Goal: Information Seeking & Learning: Learn about a topic

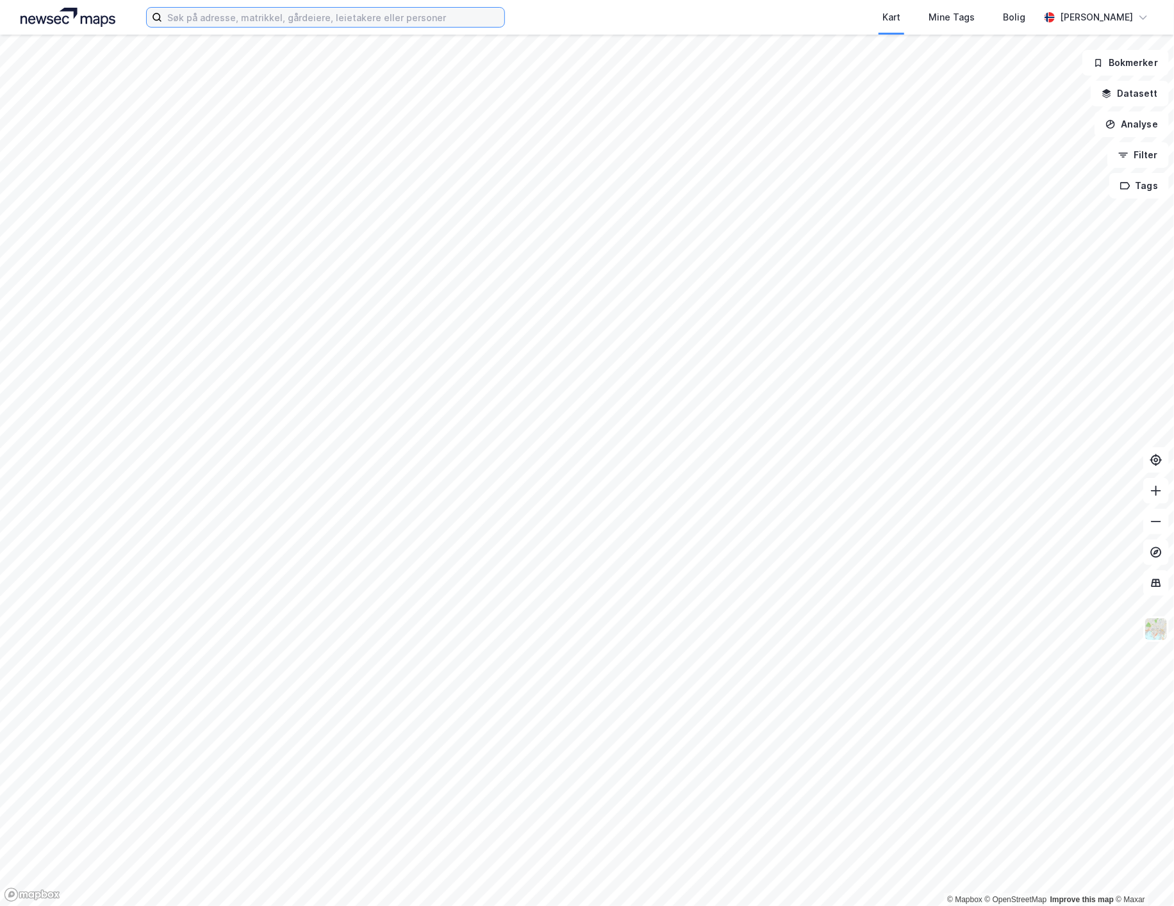
click at [213, 16] on input at bounding box center [333, 17] width 342 height 19
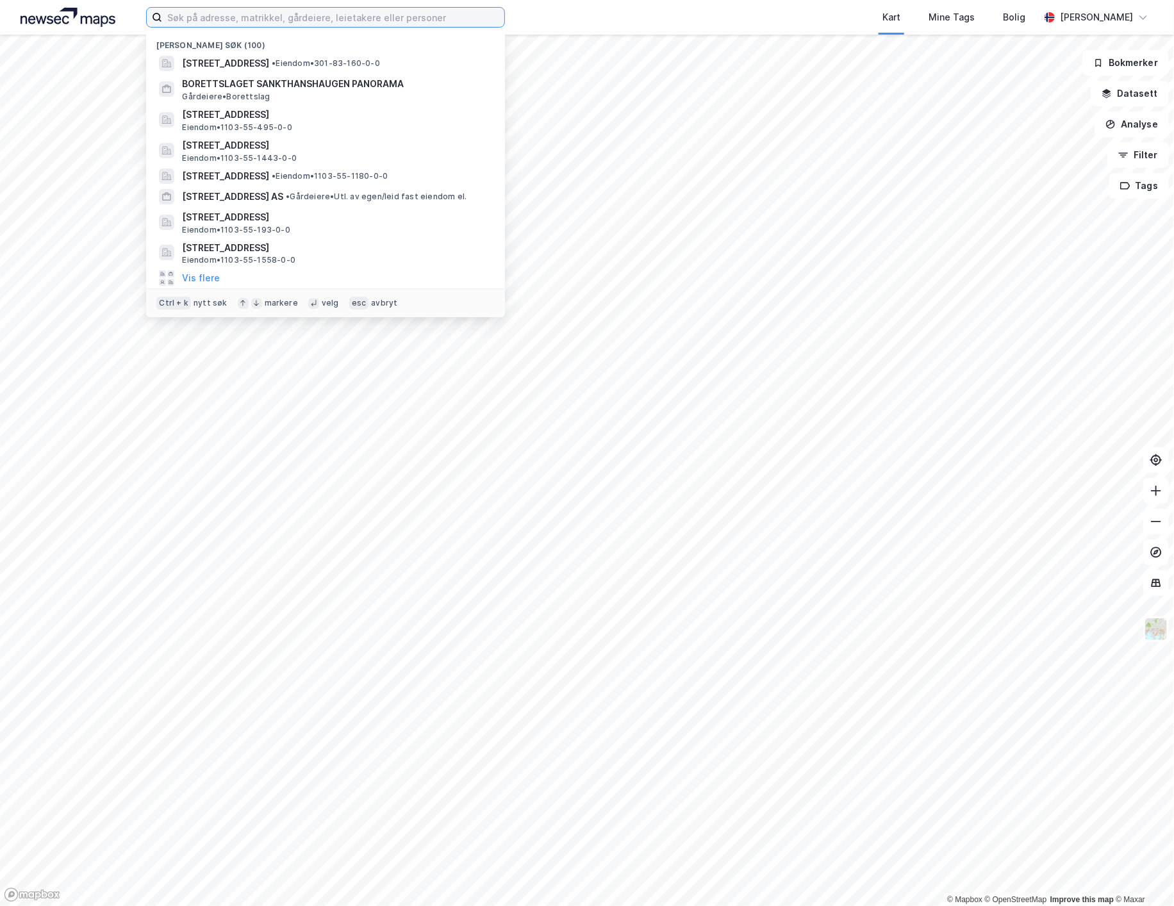
paste input "[STREET_ADDRESS]"
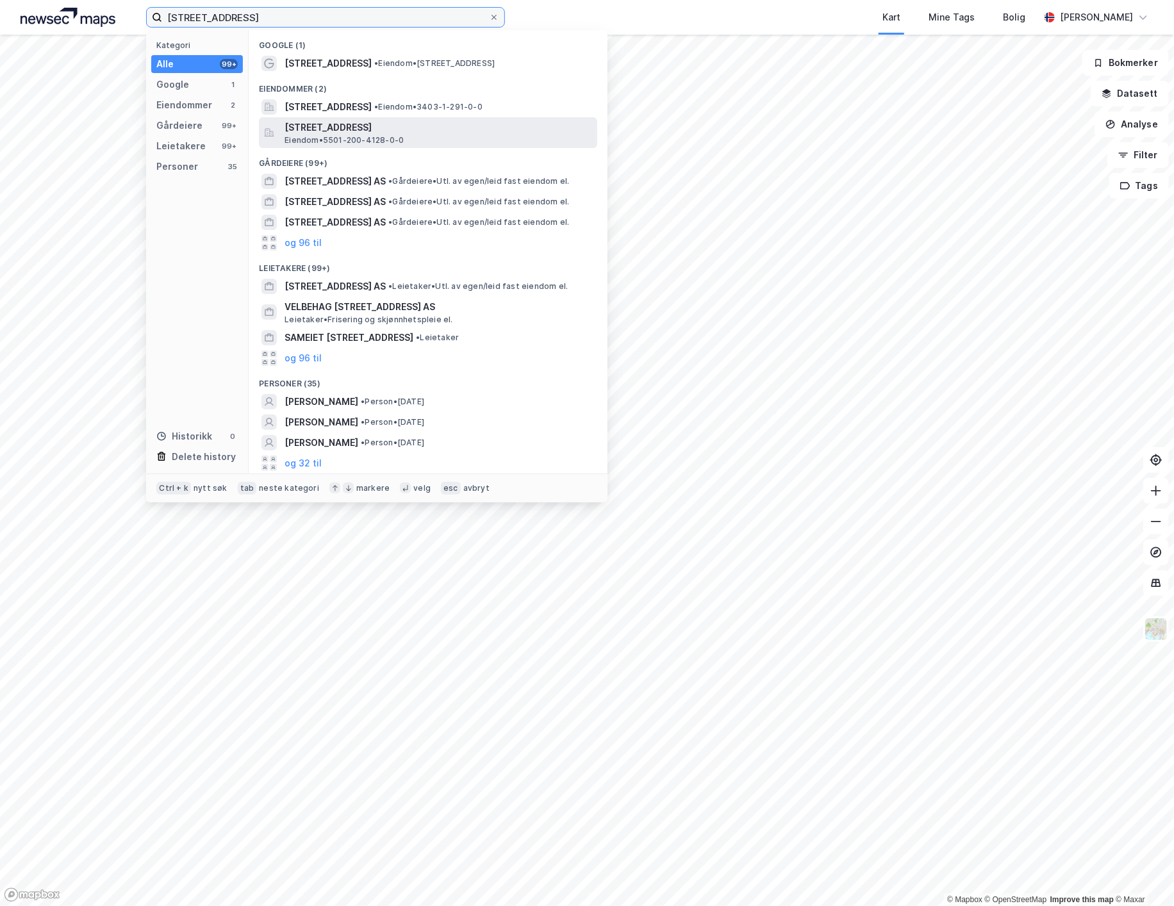
type input "[STREET_ADDRESS]"
click at [395, 131] on span "[STREET_ADDRESS]" at bounding box center [439, 127] width 308 height 15
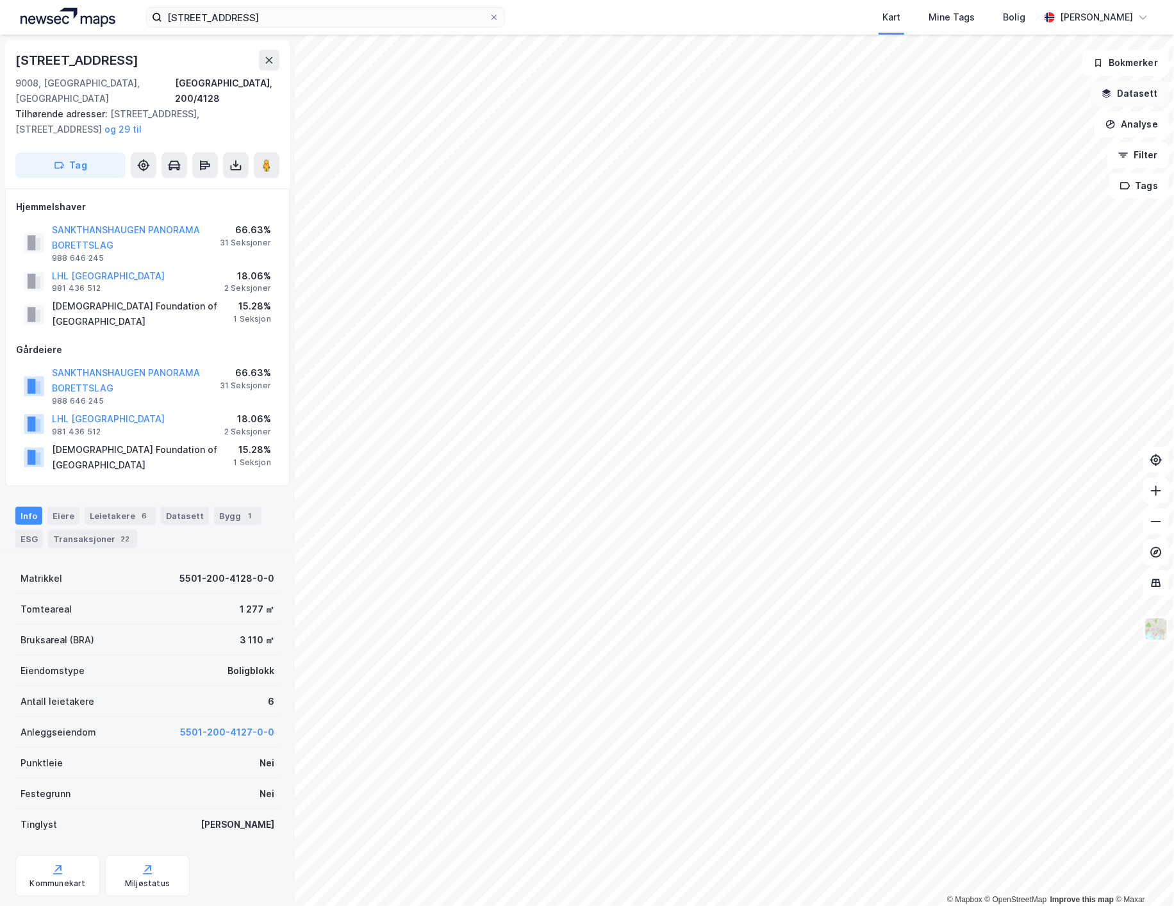
click at [1145, 85] on button "Datasett" at bounding box center [1130, 94] width 78 height 26
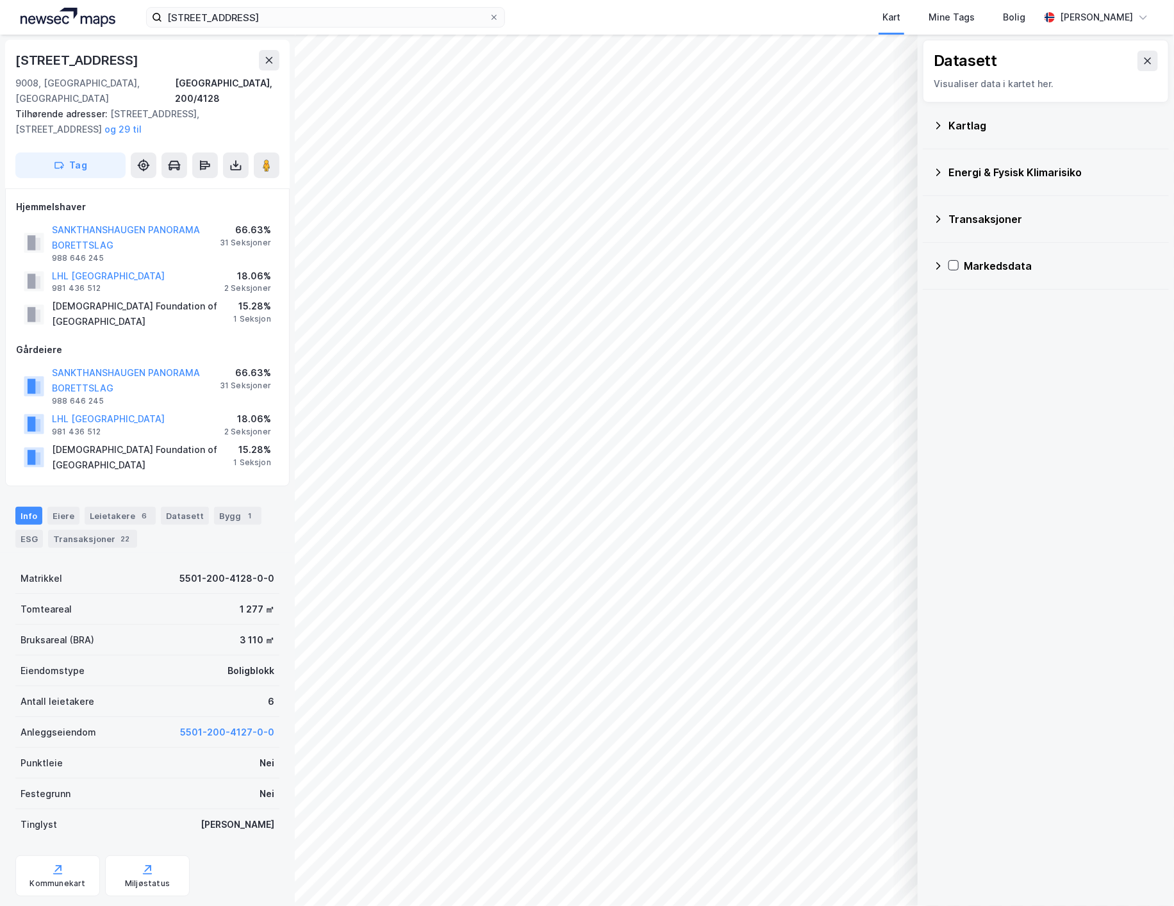
click at [982, 136] on div "Kartlag" at bounding box center [1046, 125] width 226 height 31
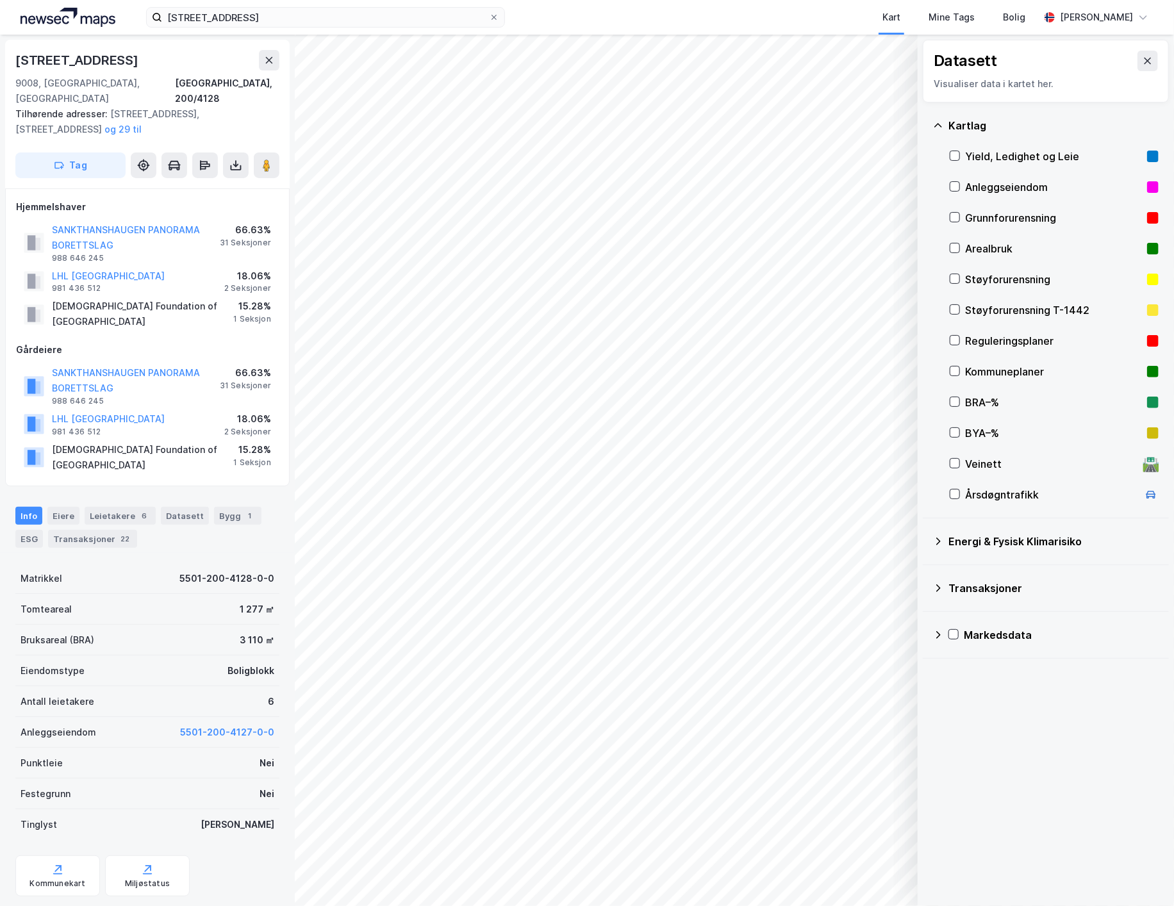
click at [938, 646] on div "Markedsdata" at bounding box center [1046, 635] width 226 height 31
click at [967, 704] on div "Leiekontrakter" at bounding box center [1054, 696] width 209 height 31
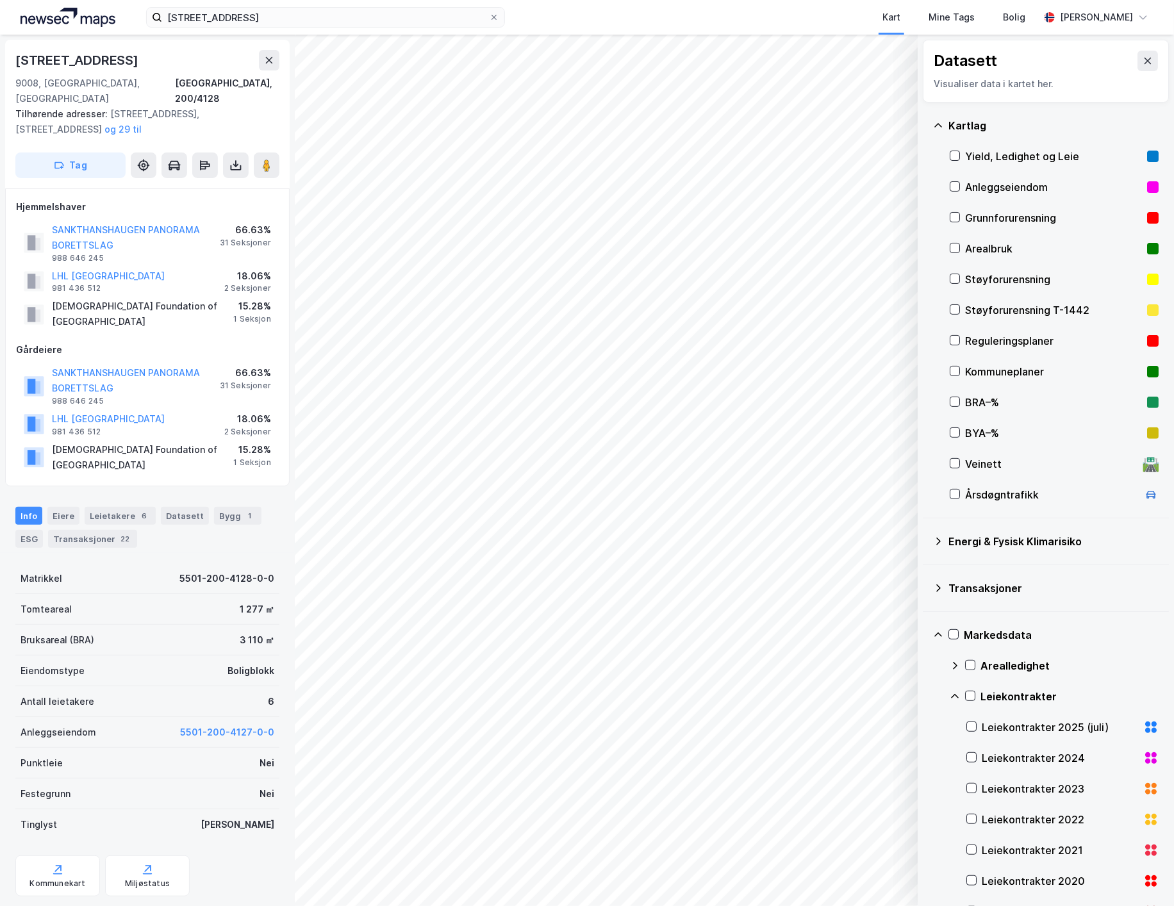
click at [967, 703] on div "Leiekontrakter" at bounding box center [1054, 696] width 209 height 31
click at [970, 699] on icon at bounding box center [970, 696] width 9 height 9
click at [1037, 162] on div "Yield, Ledighet og Leie" at bounding box center [1053, 156] width 177 height 15
click at [1147, 151] on rect at bounding box center [1153, 157] width 12 height 12
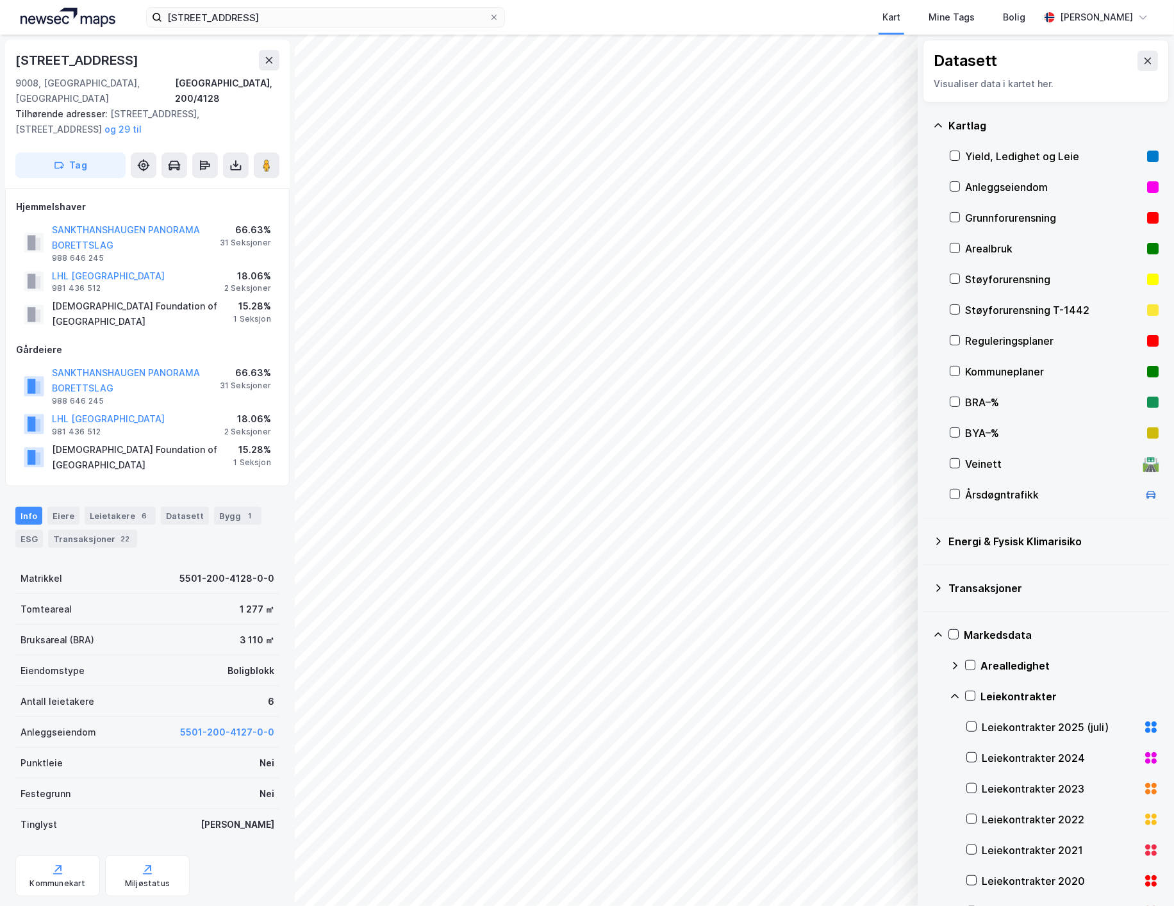
click at [1106, 153] on div "Yield, Ledighet og Leie" at bounding box center [1053, 156] width 177 height 15
click at [1052, 153] on div "Yield, Ledighet og Leie" at bounding box center [1053, 156] width 177 height 15
click at [852, 870] on button "Vis" at bounding box center [852, 873] width 106 height 21
click at [887, 849] on icon at bounding box center [892, 845] width 10 height 10
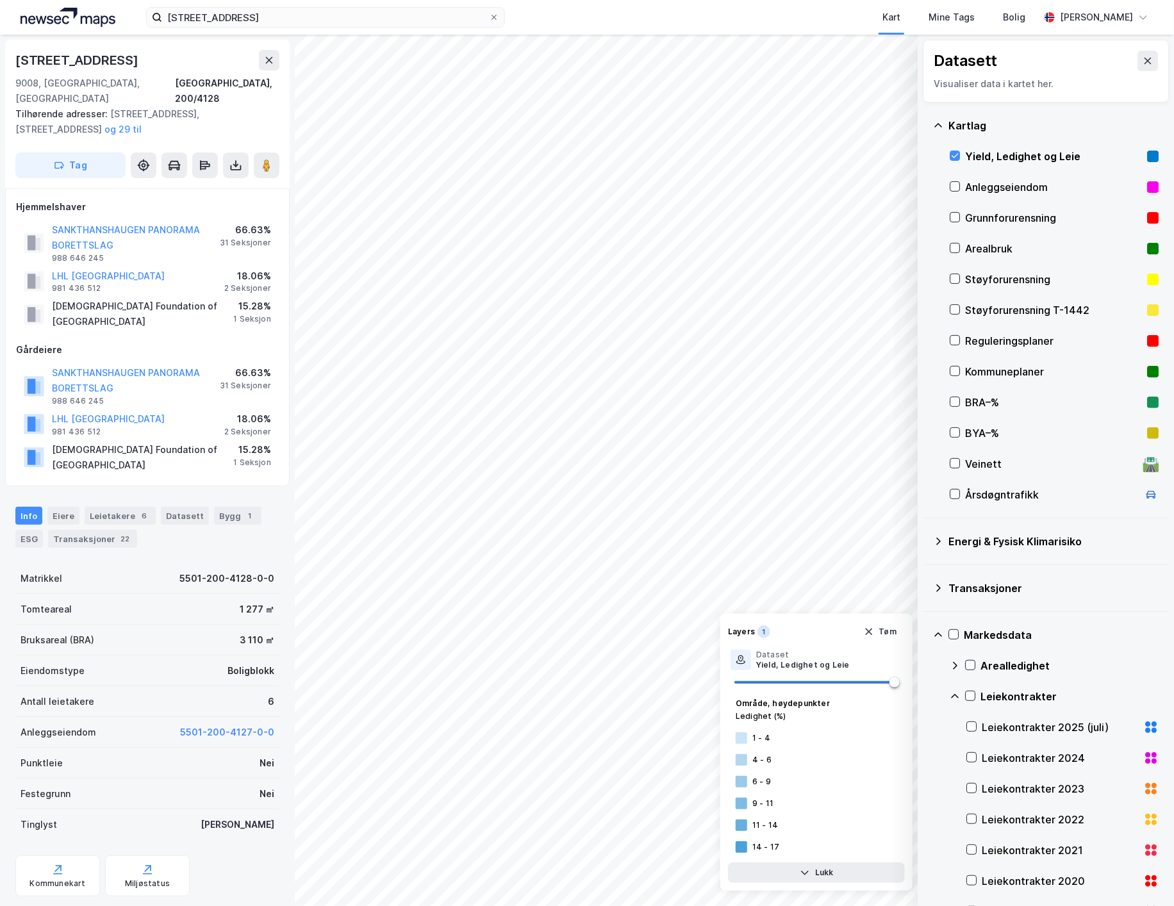
click at [1011, 165] on div "Yield, Ledighet og Leie" at bounding box center [1054, 156] width 209 height 31
click at [967, 133] on div "Kartlag" at bounding box center [1054, 125] width 210 height 15
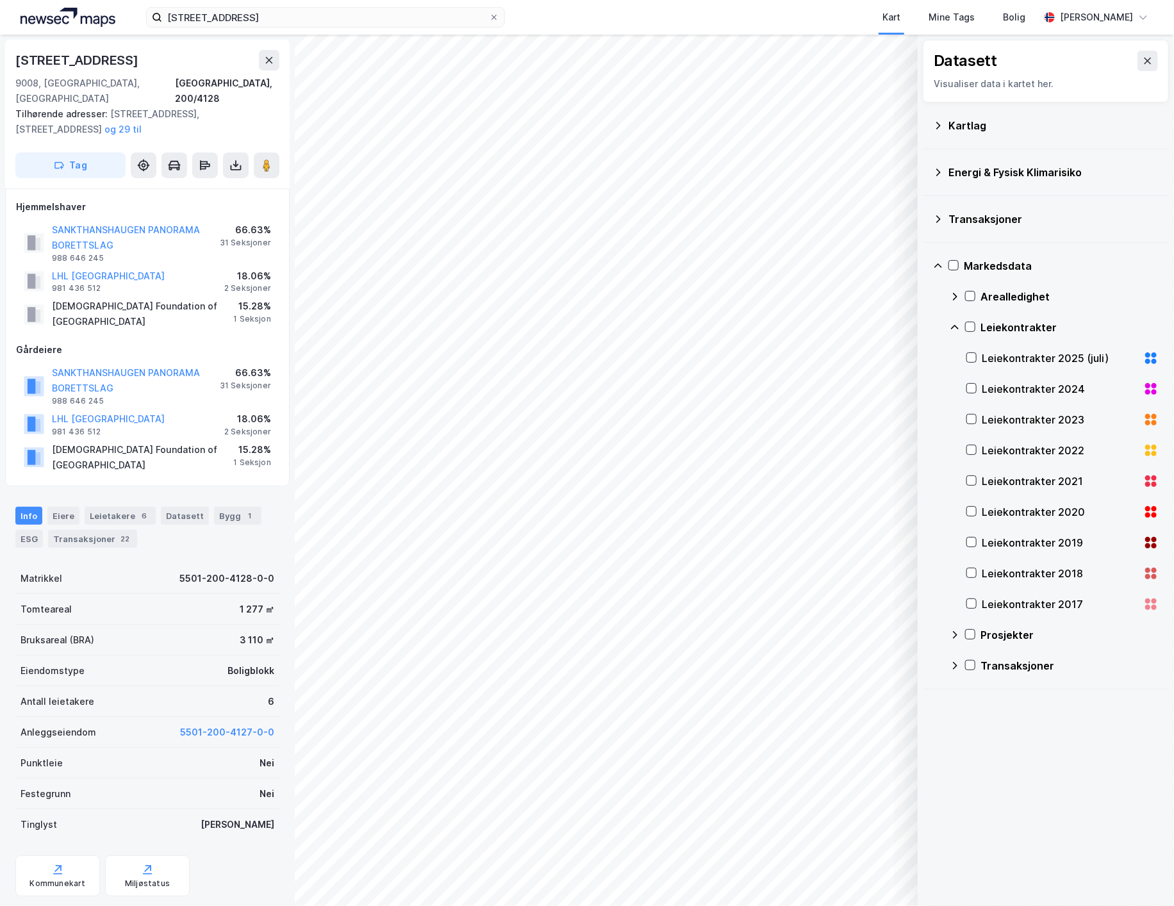
click at [983, 224] on div "Transaksjoner" at bounding box center [1054, 218] width 210 height 15
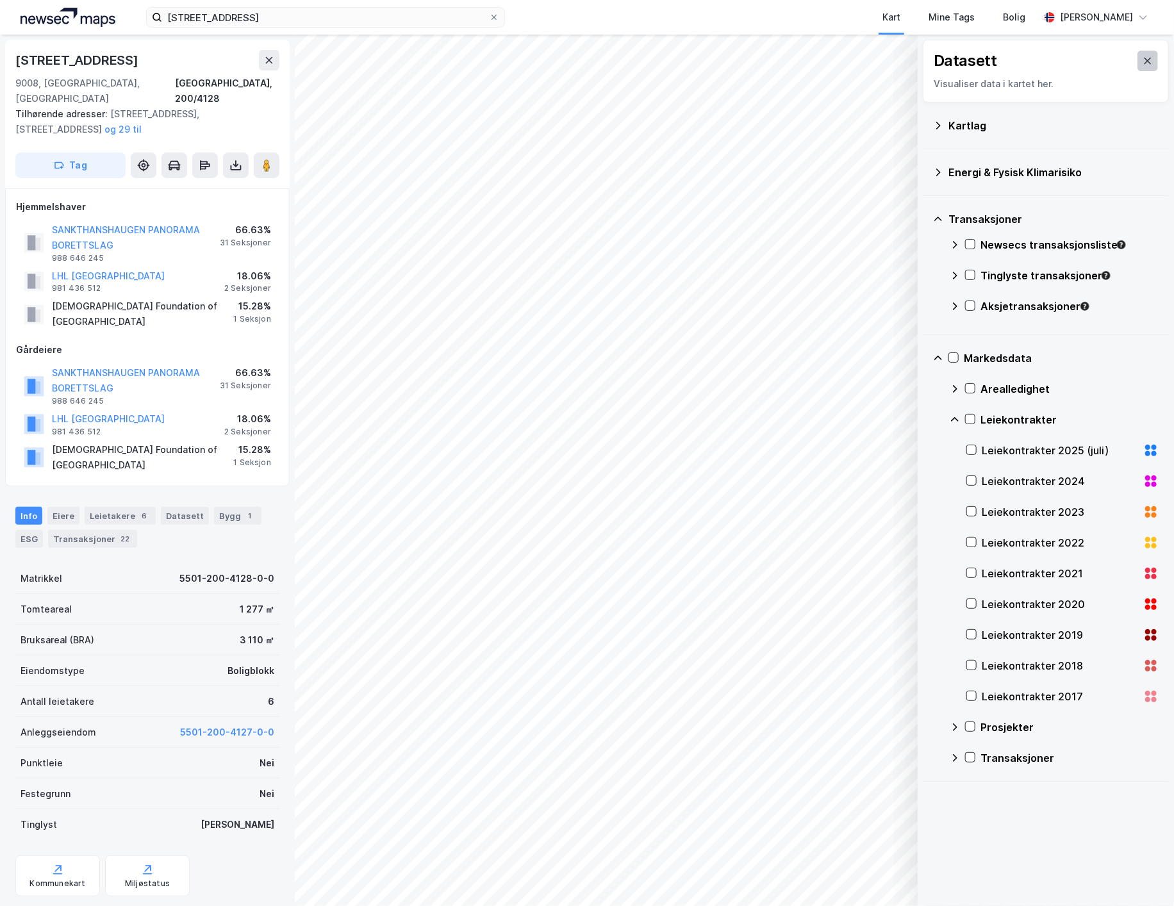
click at [1140, 57] on button at bounding box center [1148, 61] width 21 height 21
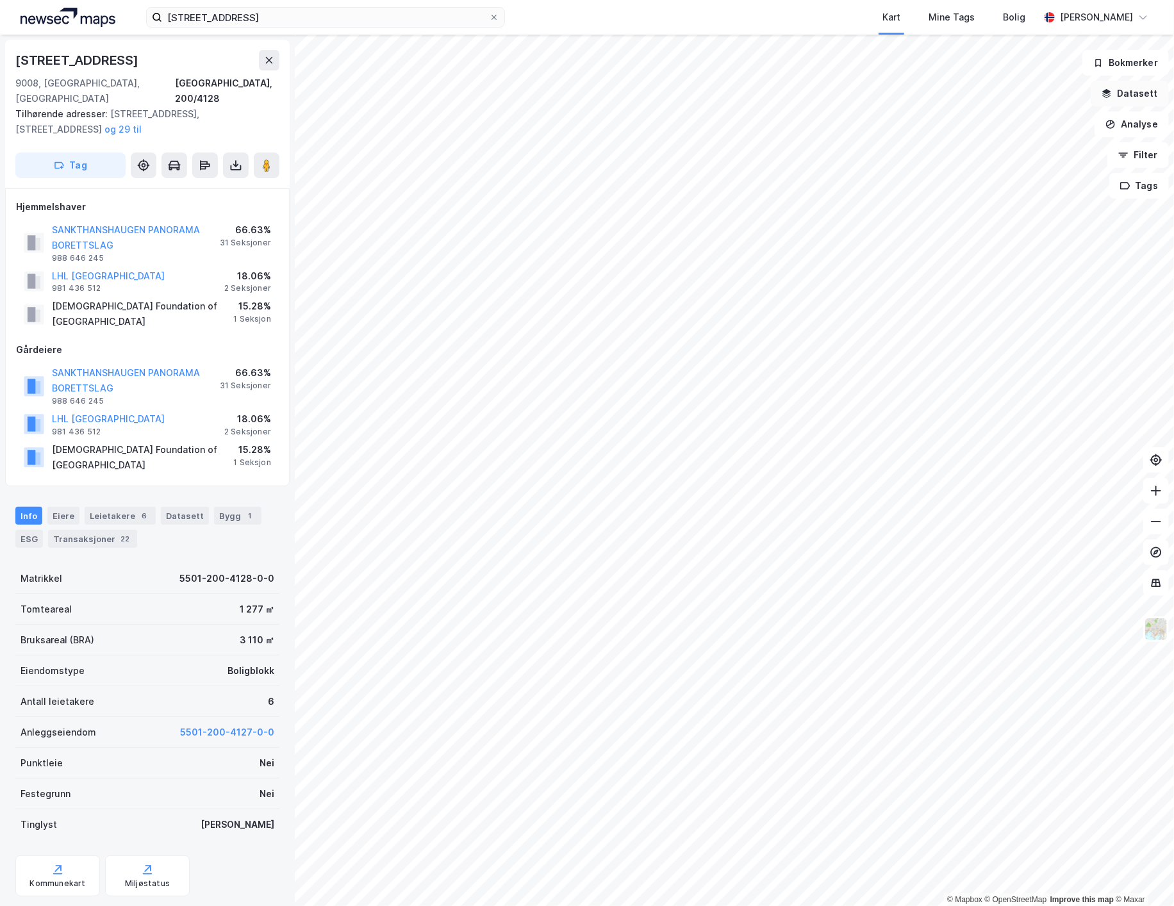
click at [1143, 84] on button "Datasett" at bounding box center [1130, 94] width 78 height 26
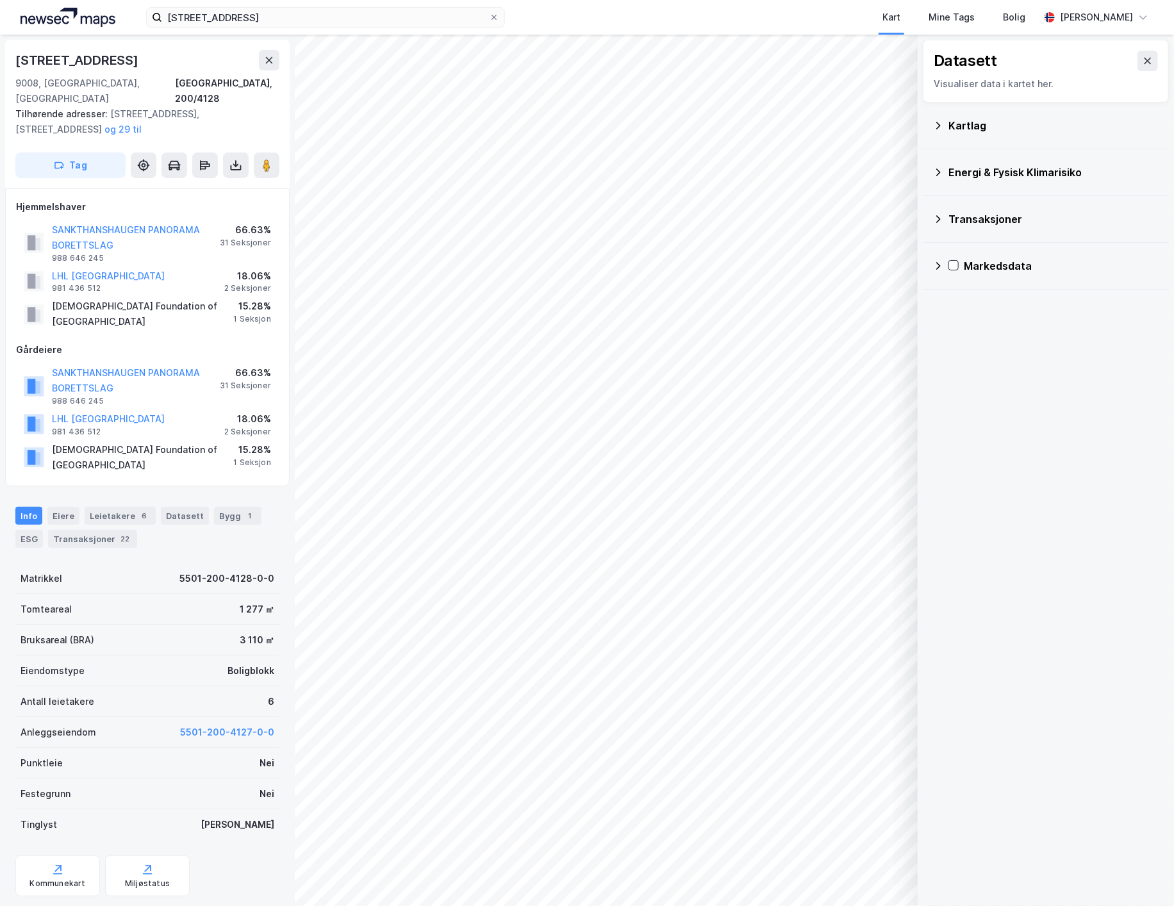
click at [990, 179] on div "Energi & Fysisk Klimarisiko" at bounding box center [1054, 172] width 210 height 15
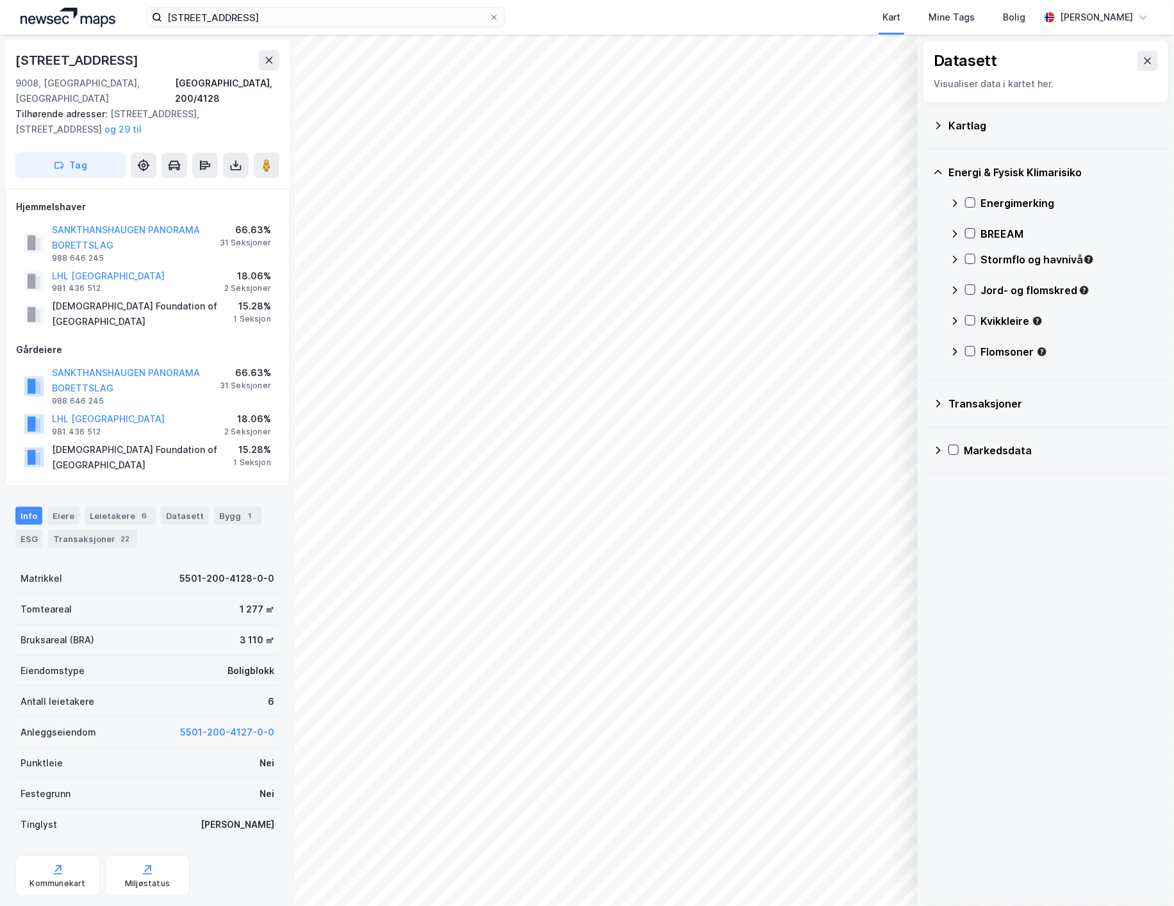
click at [960, 201] on div "Energimerking" at bounding box center [1054, 203] width 209 height 31
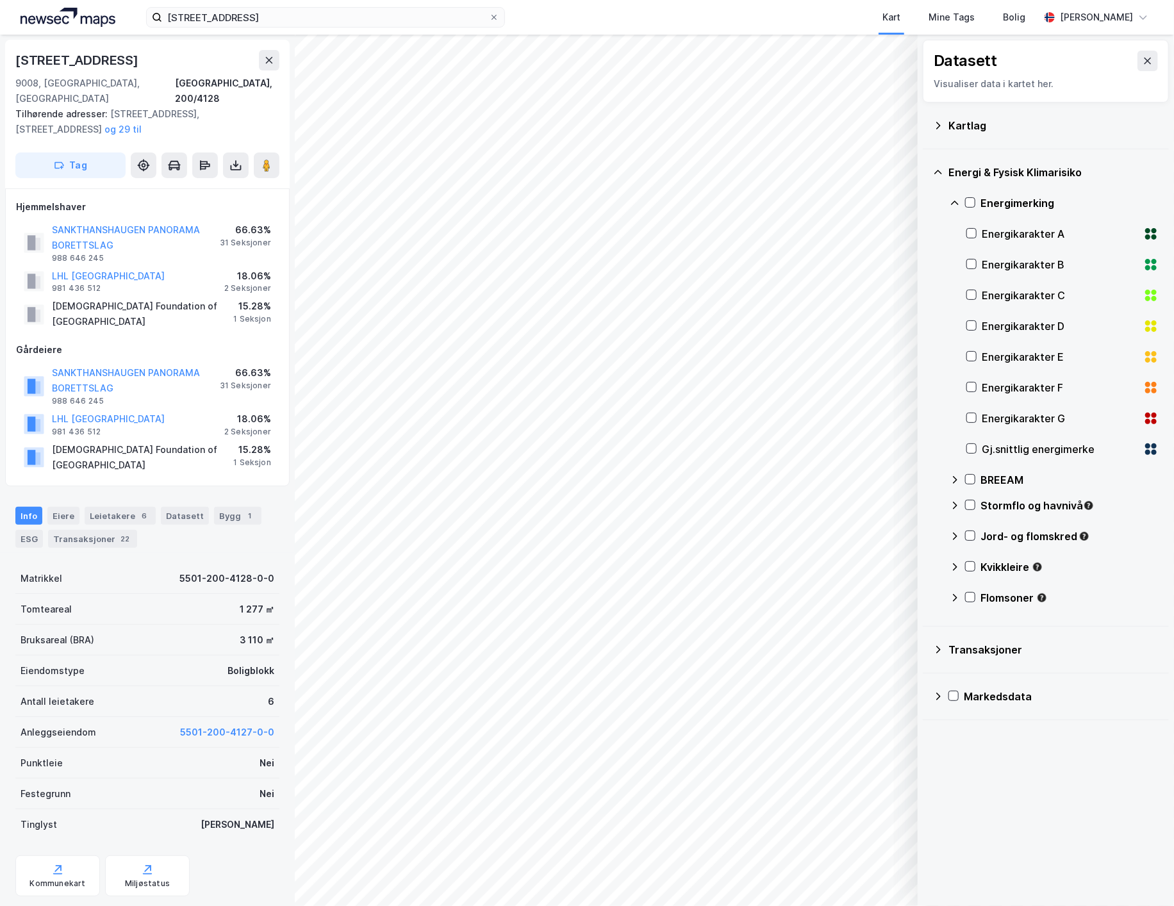
click at [979, 451] on div "Gj.snittlig energimerke" at bounding box center [1062, 449] width 192 height 31
click at [977, 232] on div "Energikarakter A" at bounding box center [1062, 234] width 192 height 31
click at [975, 236] on icon at bounding box center [971, 233] width 9 height 9
click at [986, 331] on div "Energikarakter D" at bounding box center [1060, 326] width 156 height 15
click at [986, 289] on div "Energikarakter C" at bounding box center [1060, 295] width 156 height 15
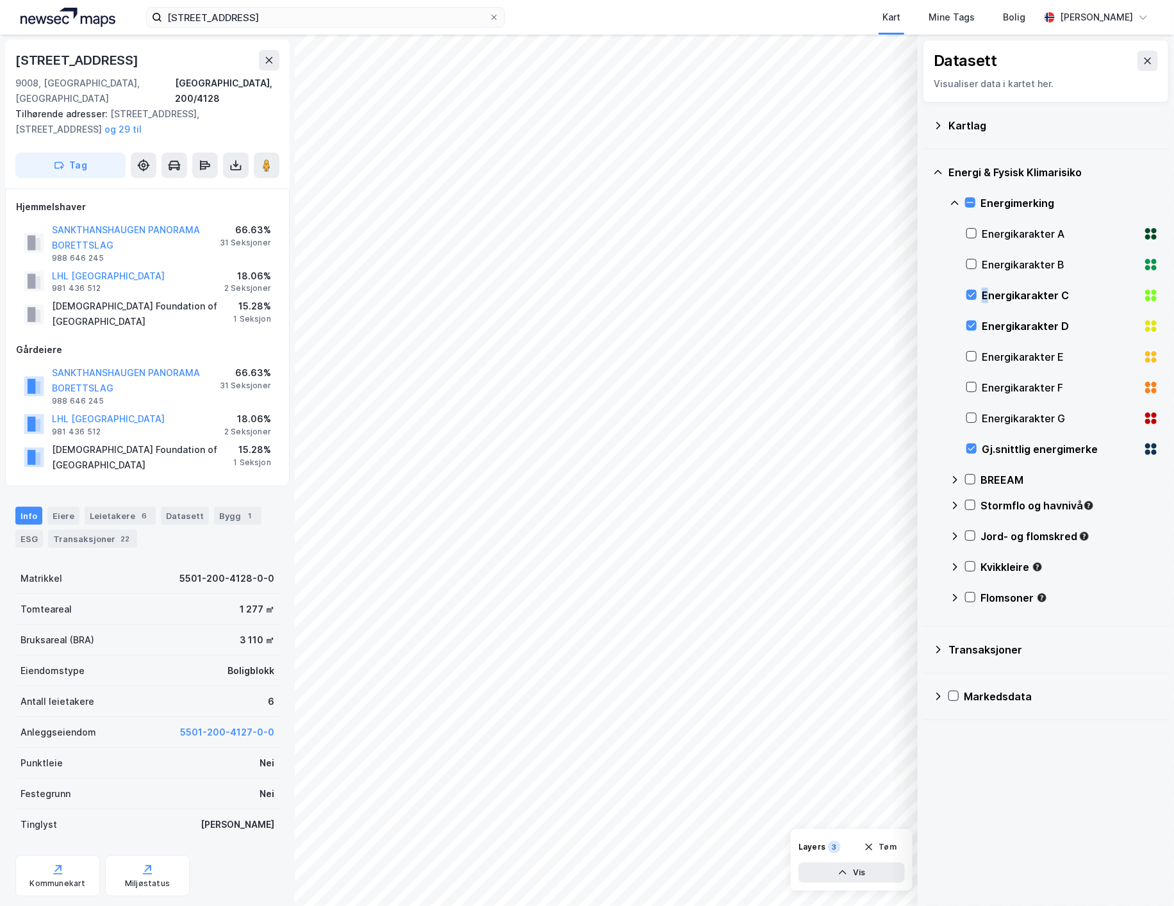
click at [986, 289] on div "Energikarakter C" at bounding box center [1060, 295] width 156 height 15
click at [997, 324] on div "Energikarakter D" at bounding box center [1060, 326] width 156 height 15
click at [1022, 838] on div "Datasett Visualiser data i kartet her. Kartlag Energi & Fysisk Klimarisiko Ener…" at bounding box center [1046, 471] width 256 height 872
drag, startPoint x: 117, startPoint y: 70, endPoint x: 15, endPoint y: 51, distance: 103.7
click at [15, 51] on div "[STREET_ADDRESS]" at bounding box center [147, 60] width 264 height 21
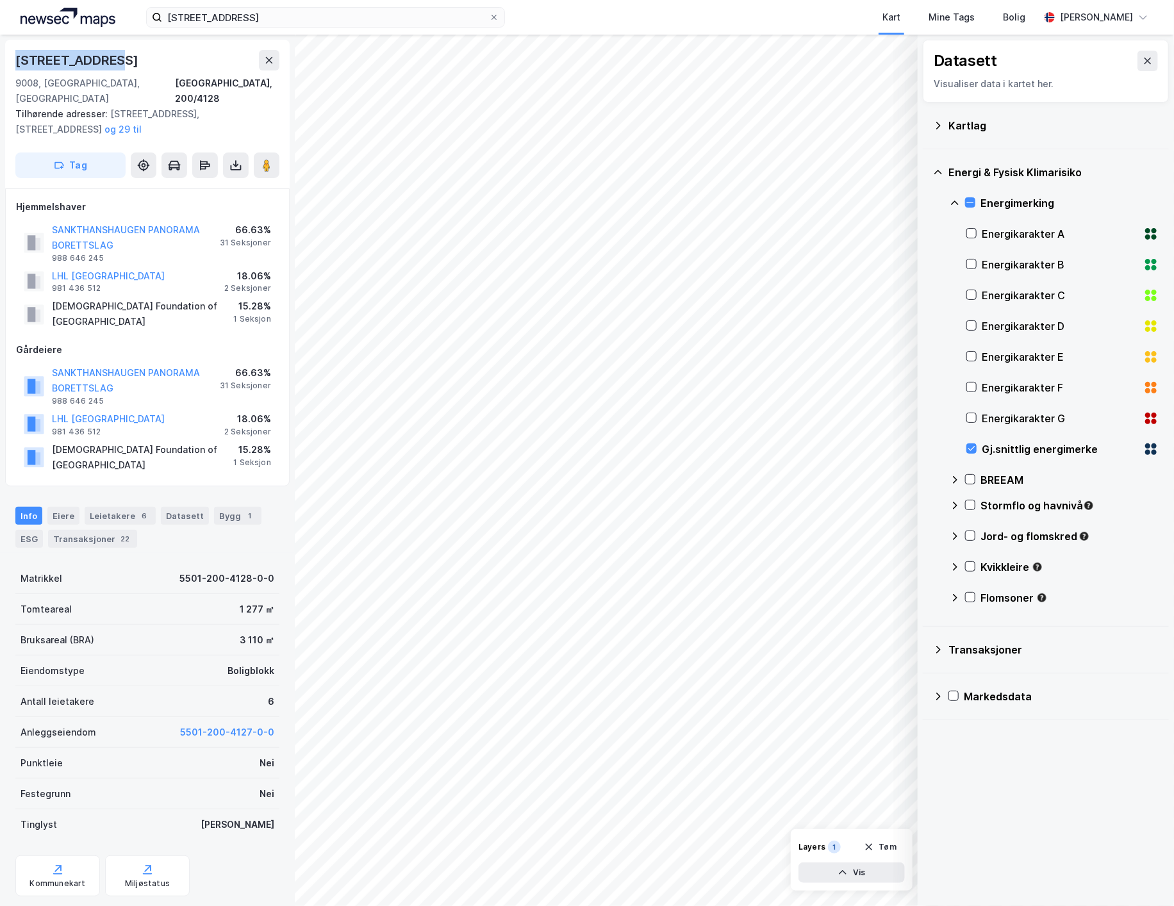
copy div "[STREET_ADDRESS]"
click at [145, 865] on icon at bounding box center [148, 868] width 6 height 6
click at [1138, 58] on button at bounding box center [1148, 61] width 21 height 21
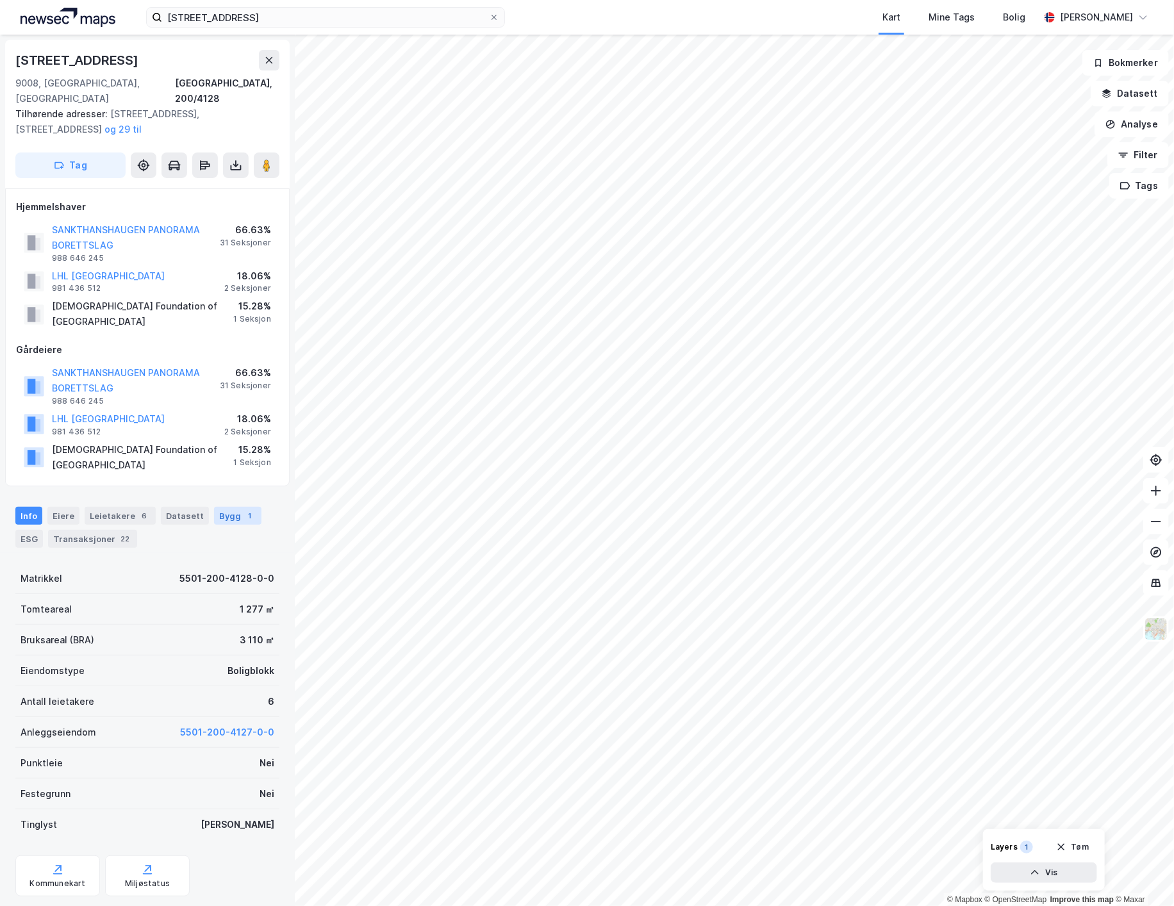
click at [216, 507] on div "Bygg 1" at bounding box center [237, 516] width 47 height 18
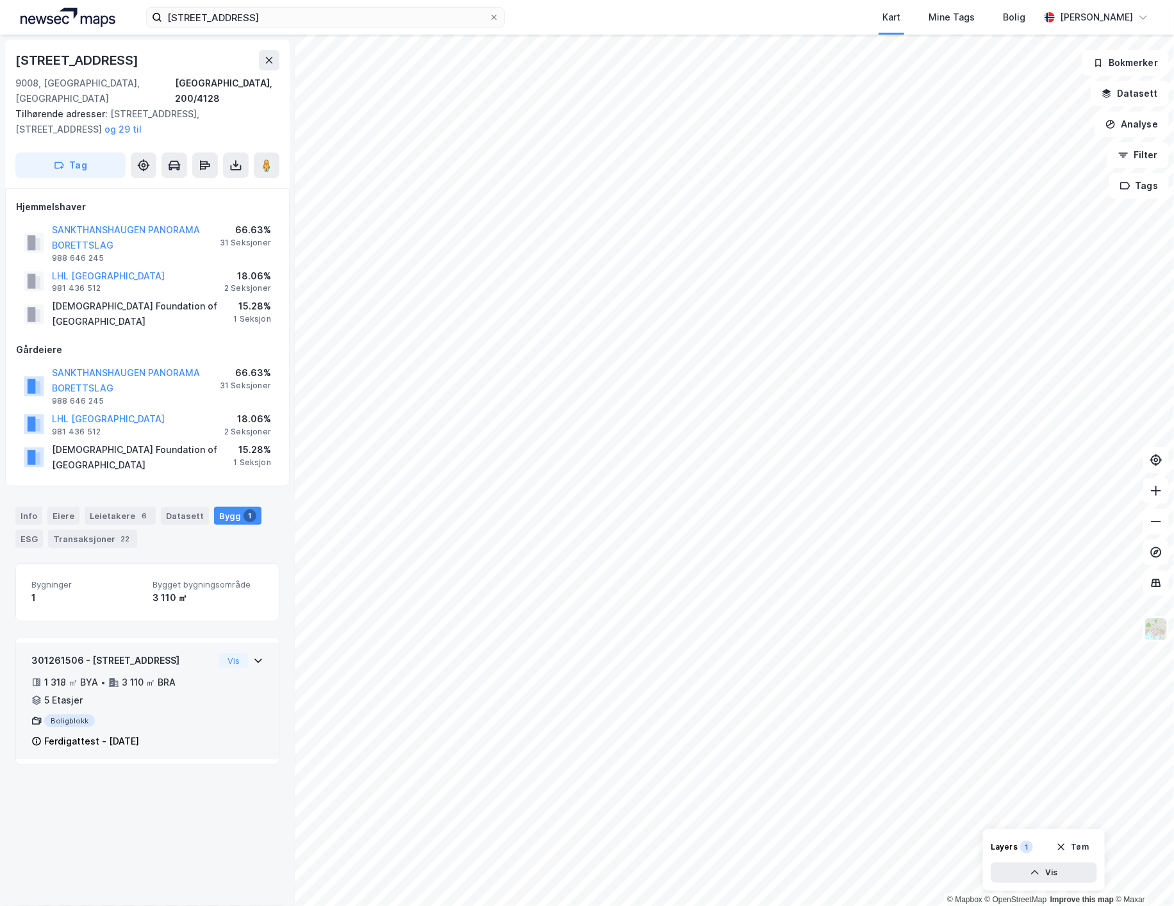
click at [237, 653] on div "301261506 - [STREET_ADDRESS] 1 318 ㎡ BYA • 3 110 ㎡ BRA • 5 Etasjer Boligblokk F…" at bounding box center [147, 706] width 232 height 106
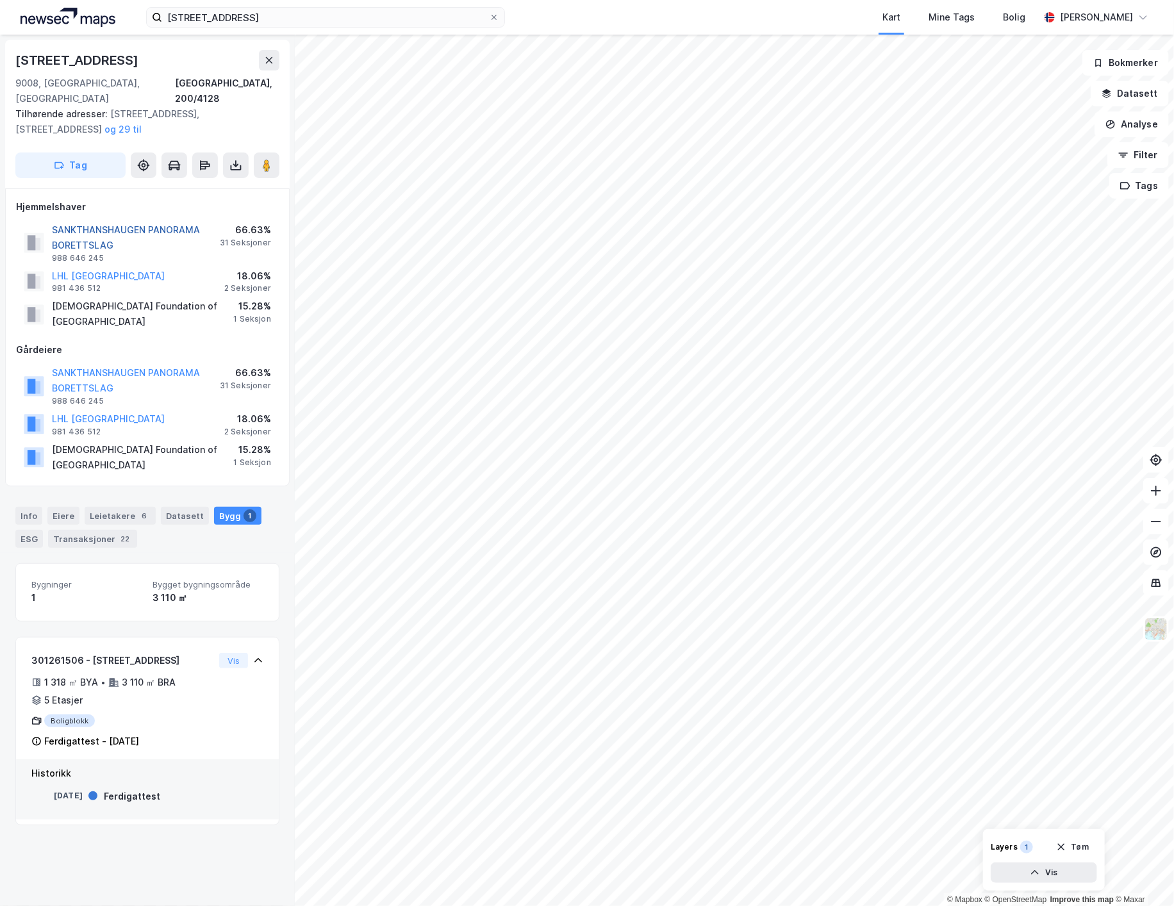
click at [0, 0] on button "SANKTHANSHAUGEN PANORAMA BORETTSLAG" at bounding box center [0, 0] width 0 height 0
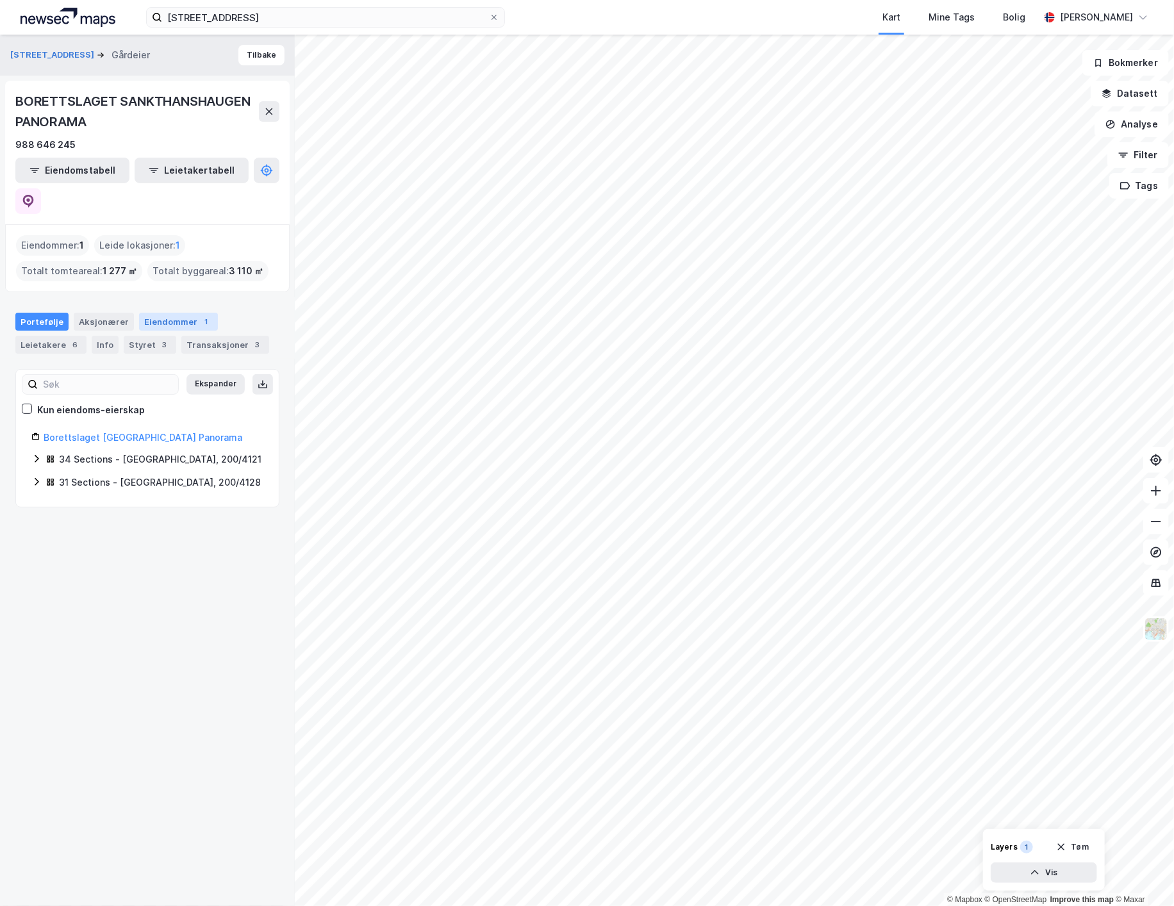
click at [174, 313] on div "Eiendommer 1" at bounding box center [178, 322] width 79 height 18
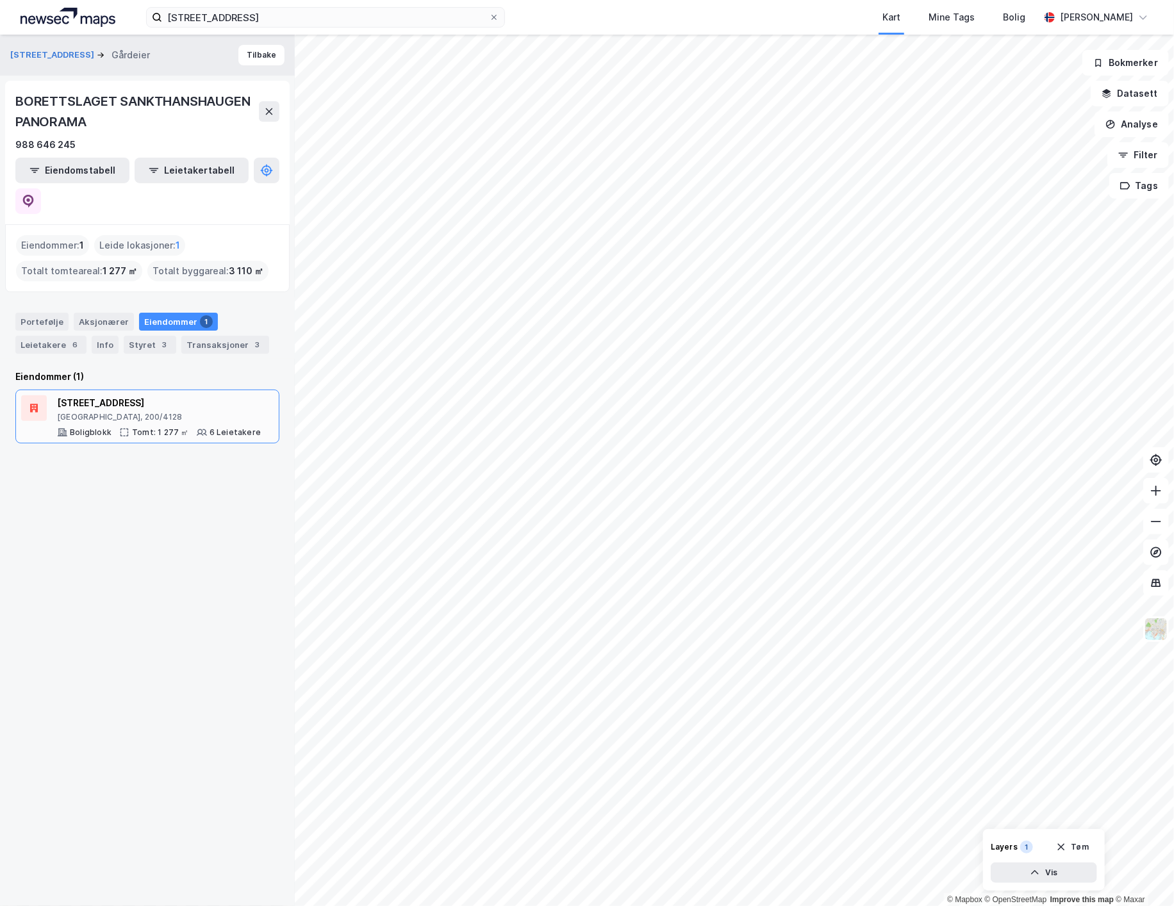
click at [170, 412] on div "[GEOGRAPHIC_DATA], 200/4128" at bounding box center [159, 417] width 204 height 10
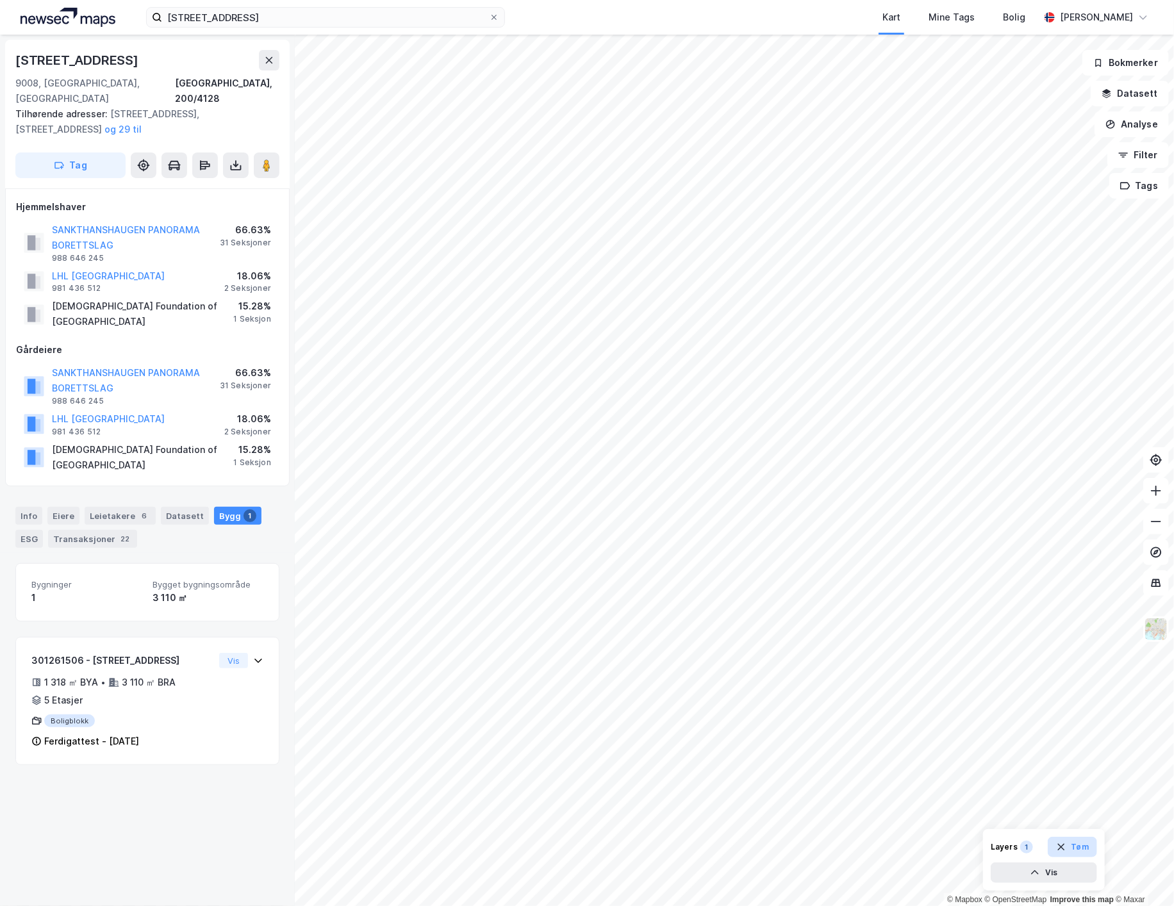
click at [1076, 854] on button "Tøm" at bounding box center [1072, 847] width 49 height 21
click at [251, 154] on div "© Mapbox © OpenStreetMap Improve this map © [GEOGRAPHIC_DATA][STREET_ADDRESS] T…" at bounding box center [587, 471] width 1174 height 872
